Goal: Browse casually: Explore the website without a specific task or goal

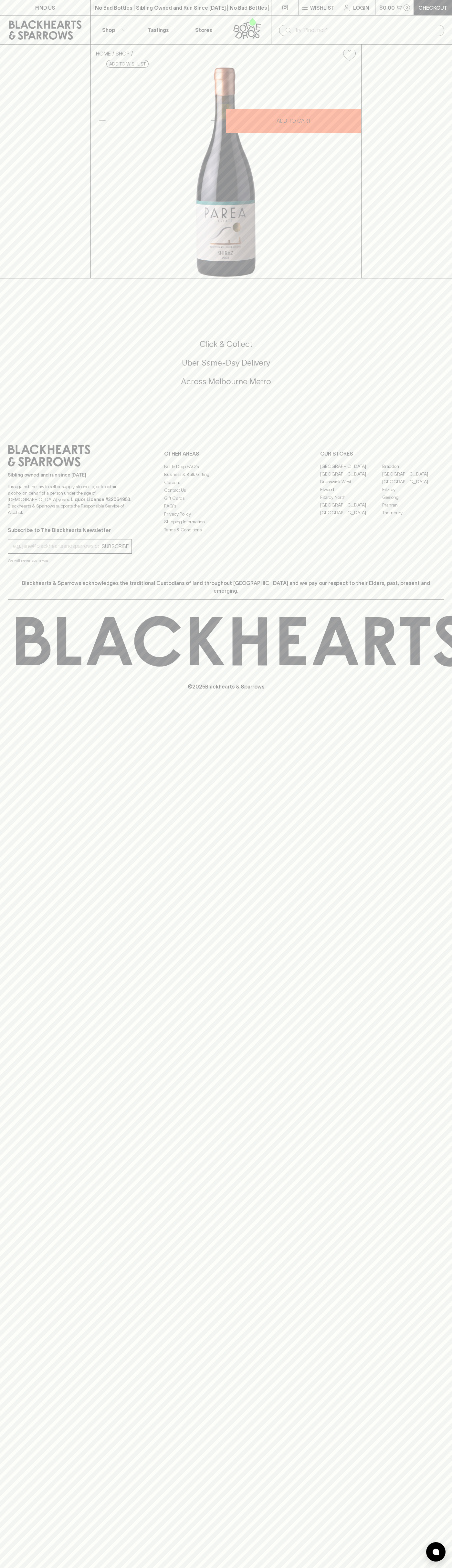
click at [450, 29] on div "​" at bounding box center [361, 30] width 181 height 29
click at [437, 1397] on div "FIND US | No Bad Bottles | Sibling Owned and Run Since [DATE] | No Bad Bottles …" at bounding box center [226, 784] width 452 height 1568
click at [448, 1567] on html "FIND US | No Bad Bottles | Sibling Owned and Run Since [DATE] | No Bad Bottles …" at bounding box center [226, 784] width 452 height 1568
click at [7, 1217] on div "FIND US | No Bad Bottles | Sibling Owned and Run Since [DATE] | No Bad Bottles …" at bounding box center [226, 784] width 452 height 1568
